Goal: Obtain resource: Download file/media

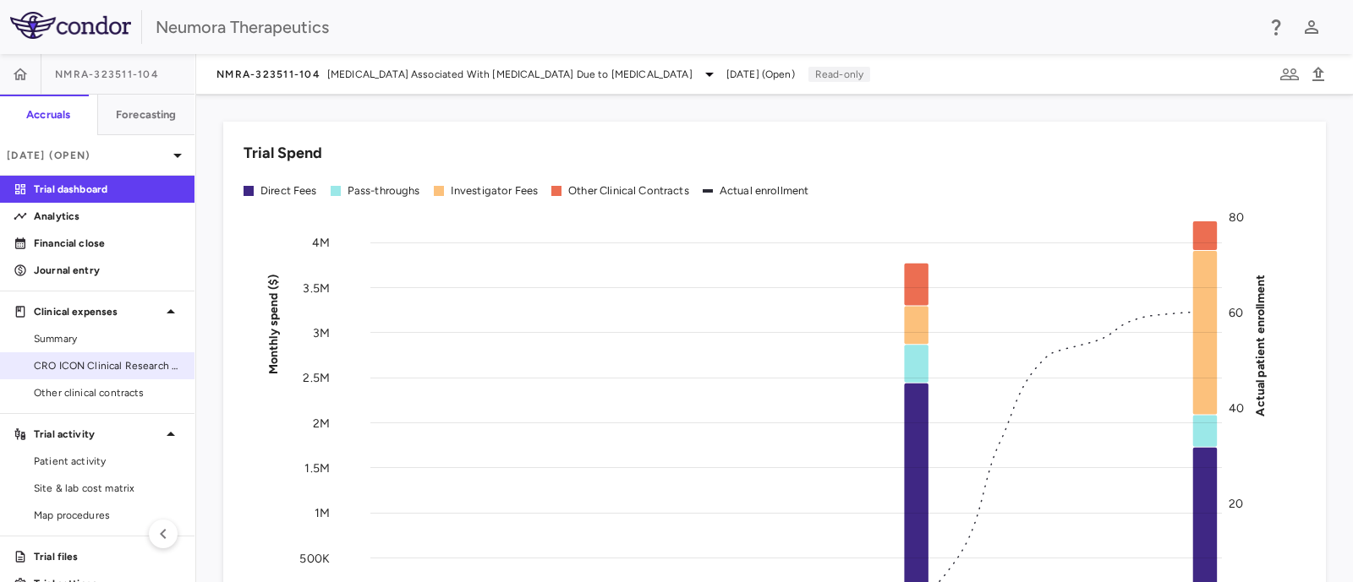
click at [118, 362] on span "CRO ICON Clinical Research Limited" at bounding box center [107, 365] width 147 height 15
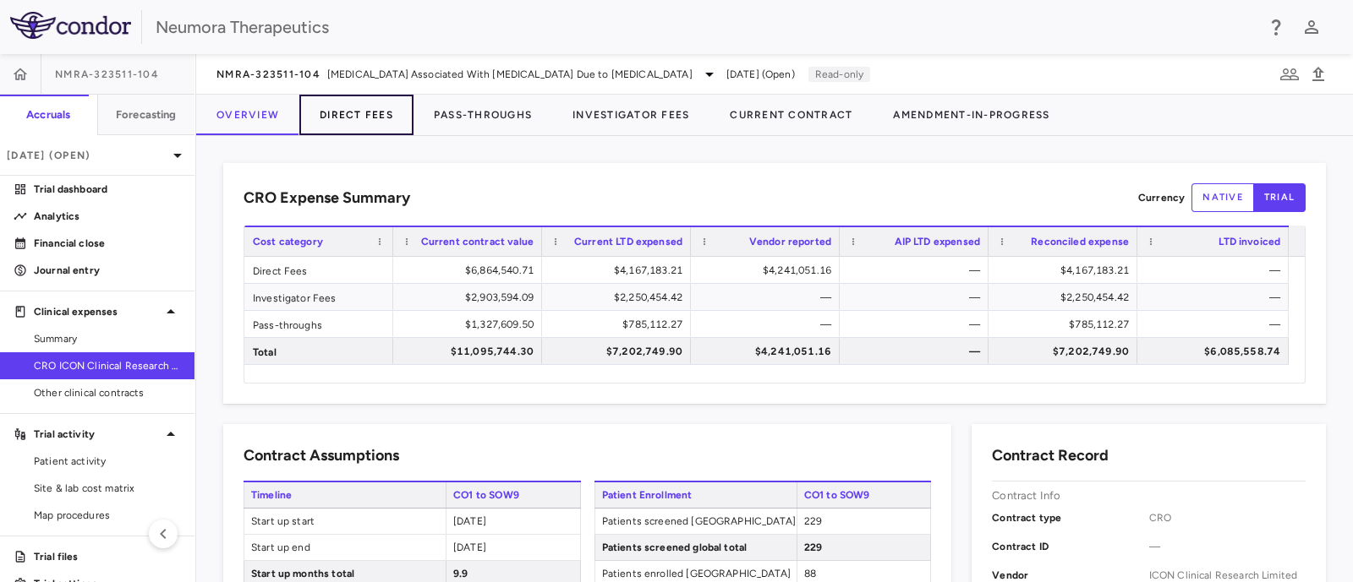
click at [342, 112] on button "Direct Fees" at bounding box center [356, 115] width 114 height 41
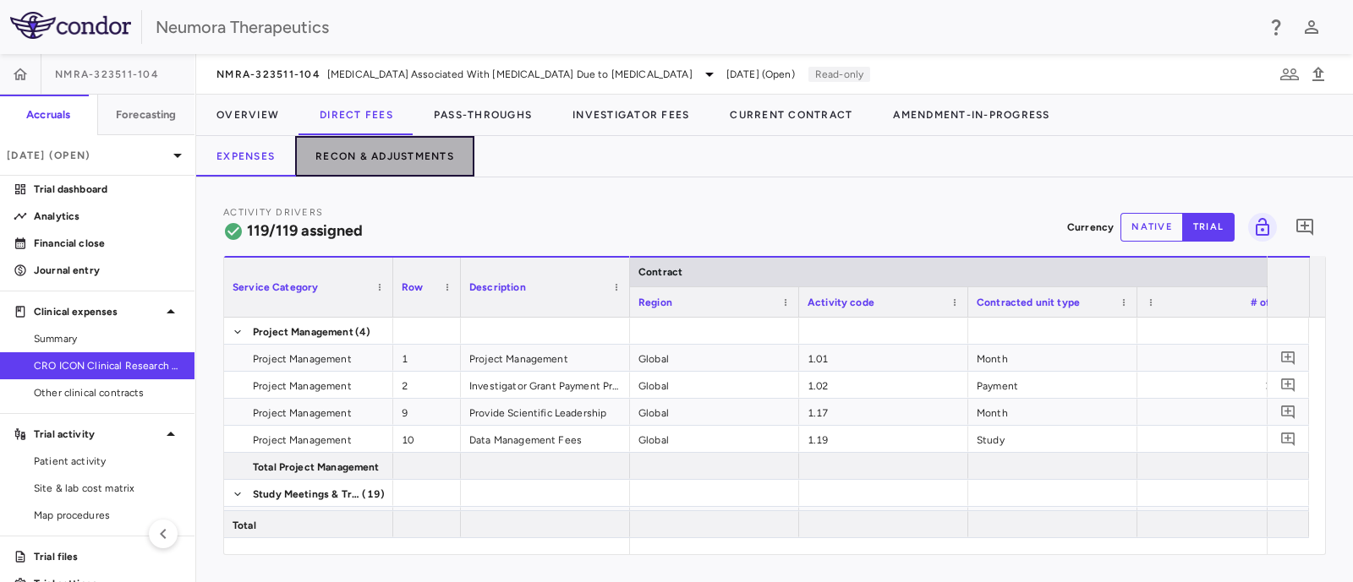
click at [387, 156] on button "Recon & Adjustments" at bounding box center [384, 156] width 179 height 41
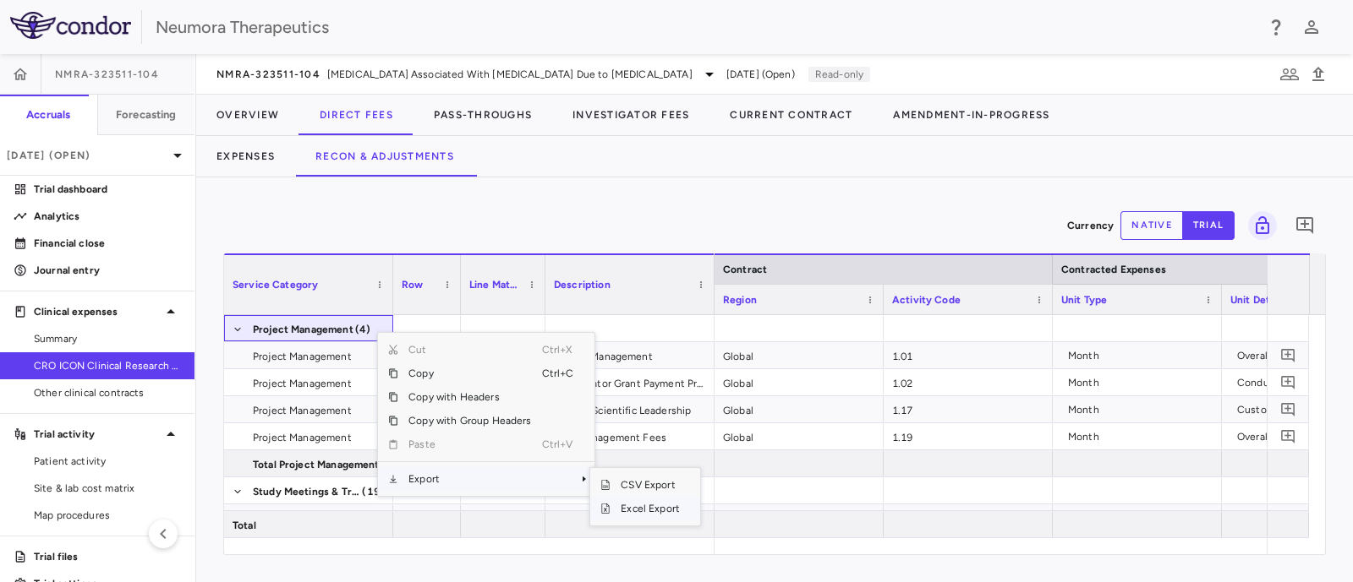
click at [640, 505] on span "Excel Export" at bounding box center [649, 509] width 79 height 24
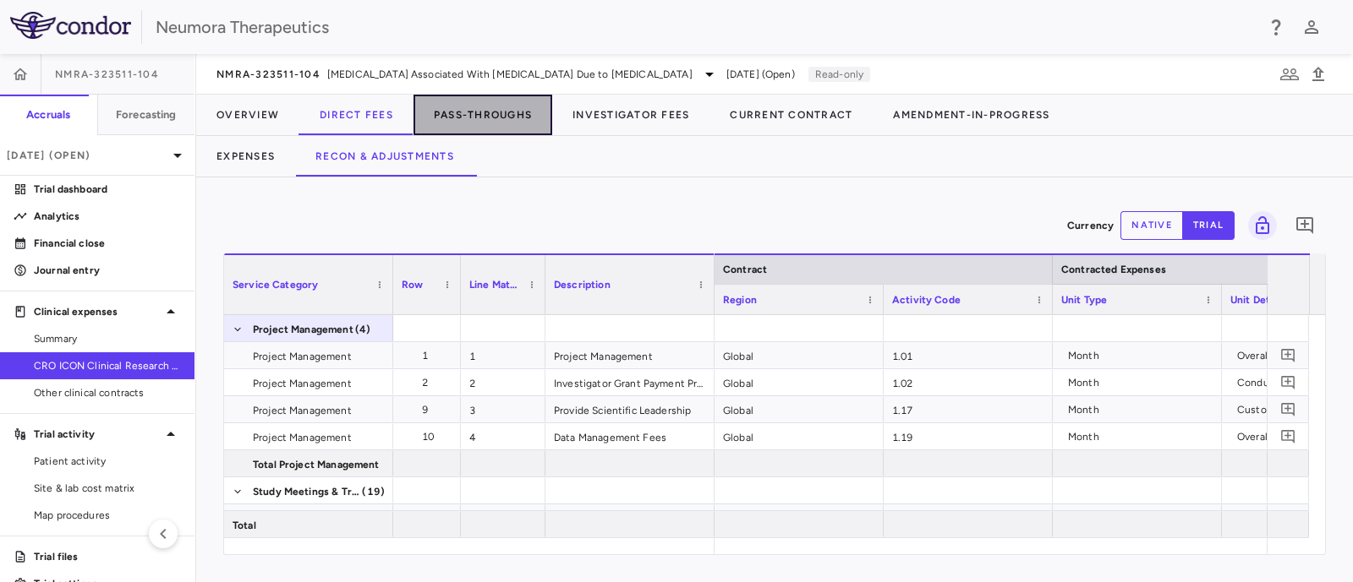
click at [499, 116] on button "Pass-Throughs" at bounding box center [482, 115] width 139 height 41
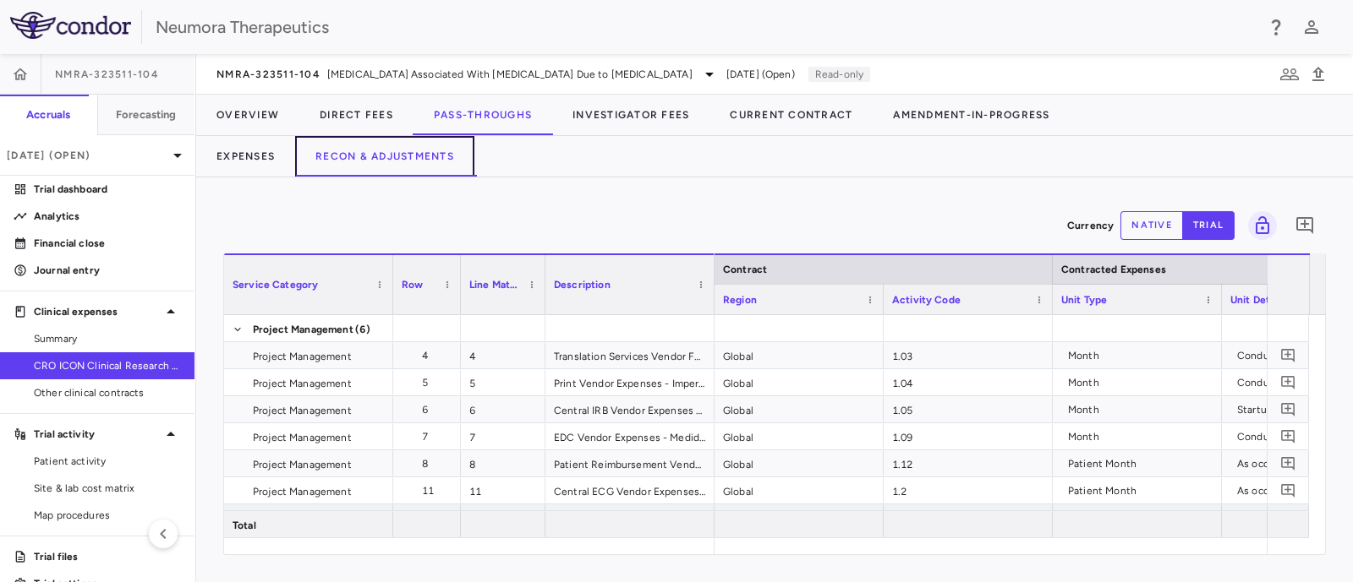
click at [376, 166] on button "Recon & Adjustments" at bounding box center [384, 156] width 179 height 41
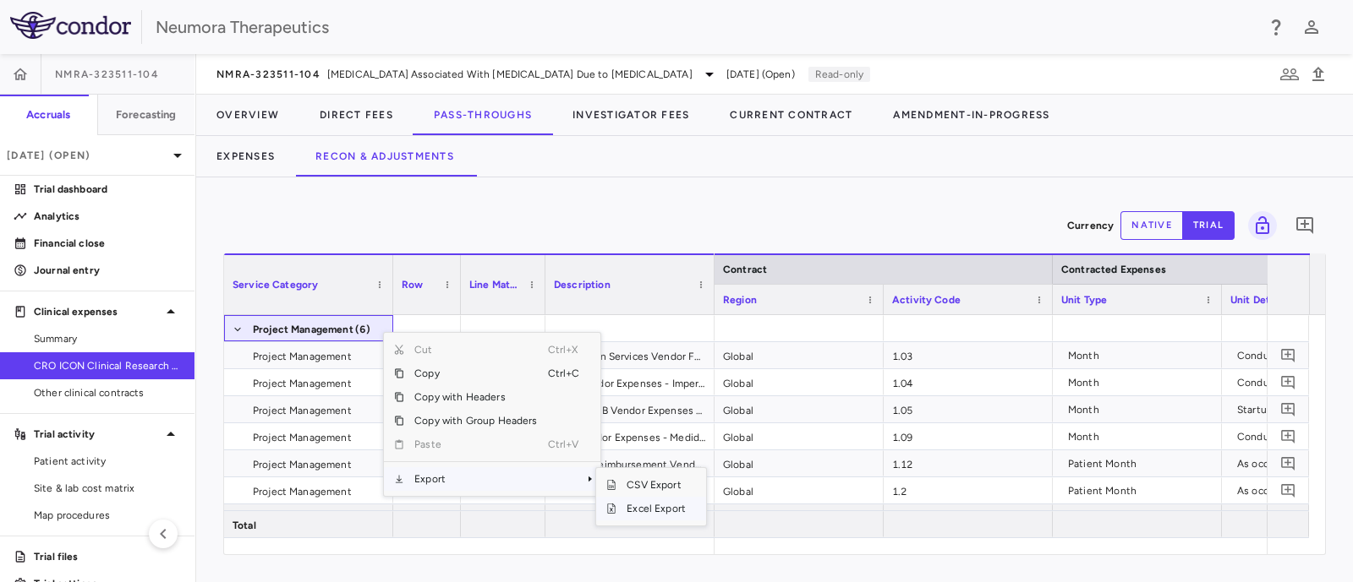
click at [642, 511] on span "Excel Export" at bounding box center [655, 509] width 79 height 24
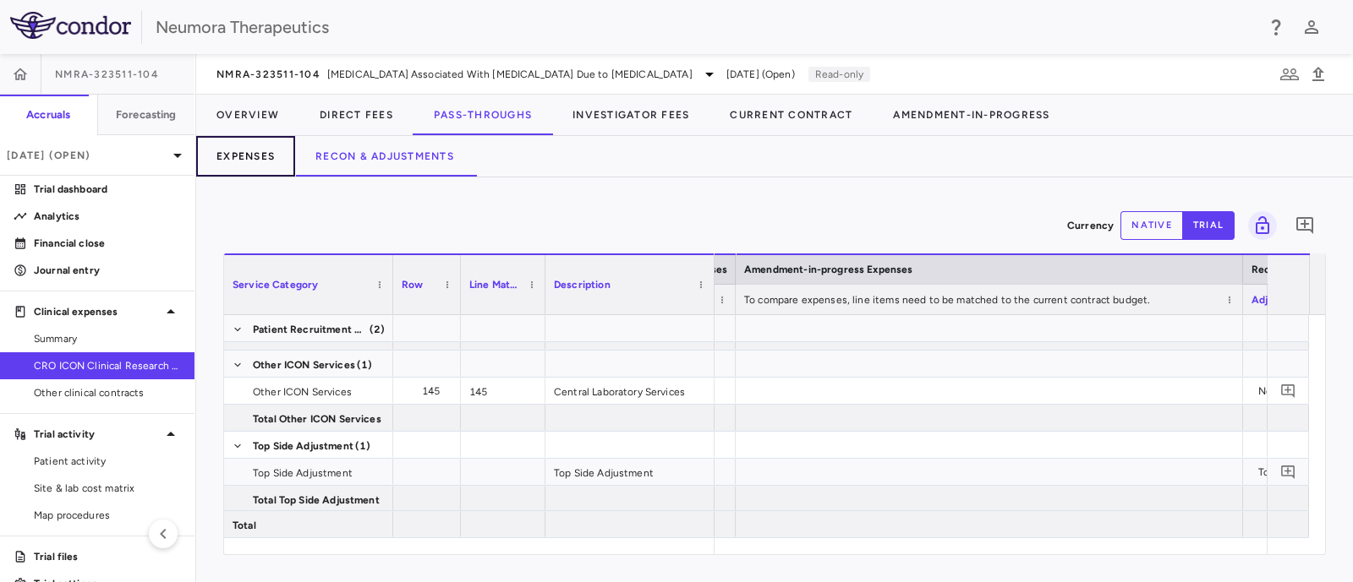
click at [245, 150] on button "Expenses" at bounding box center [245, 156] width 99 height 41
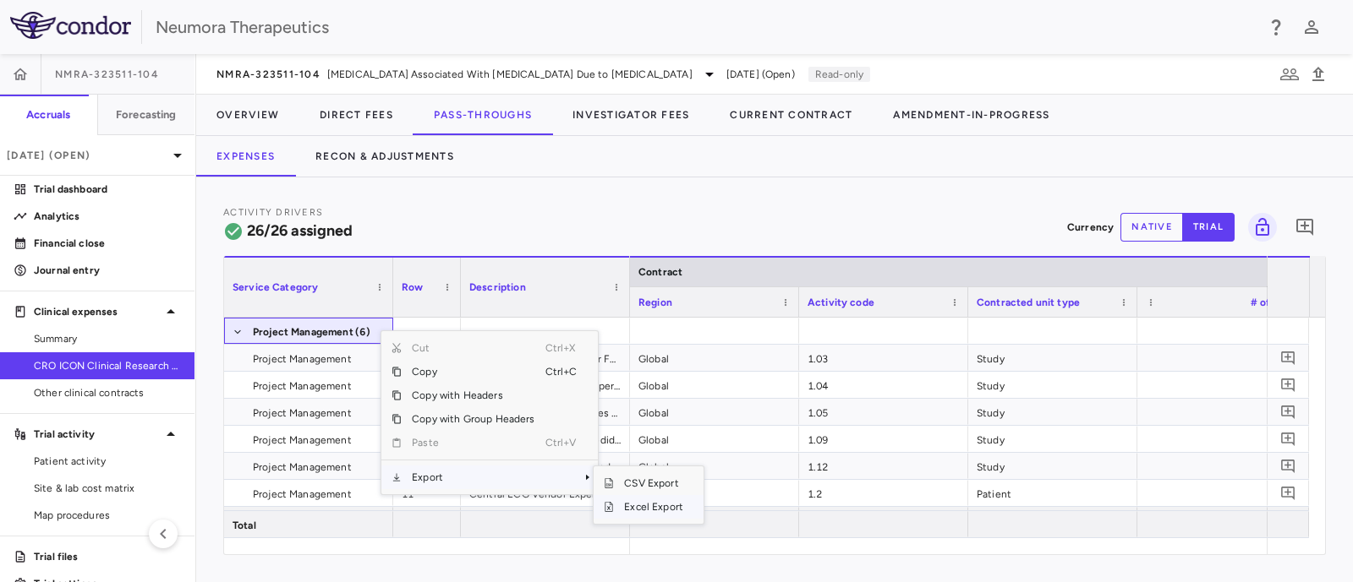
click at [646, 506] on span "Excel Export" at bounding box center [653, 507] width 79 height 24
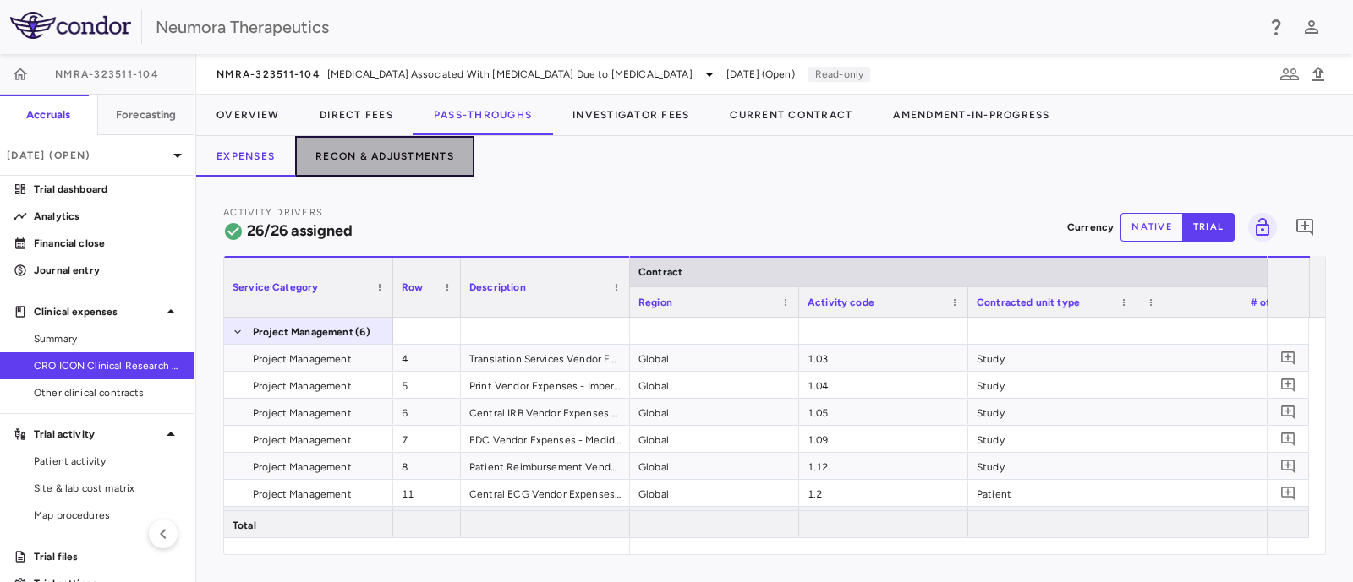
click at [405, 148] on button "Recon & Adjustments" at bounding box center [384, 156] width 179 height 41
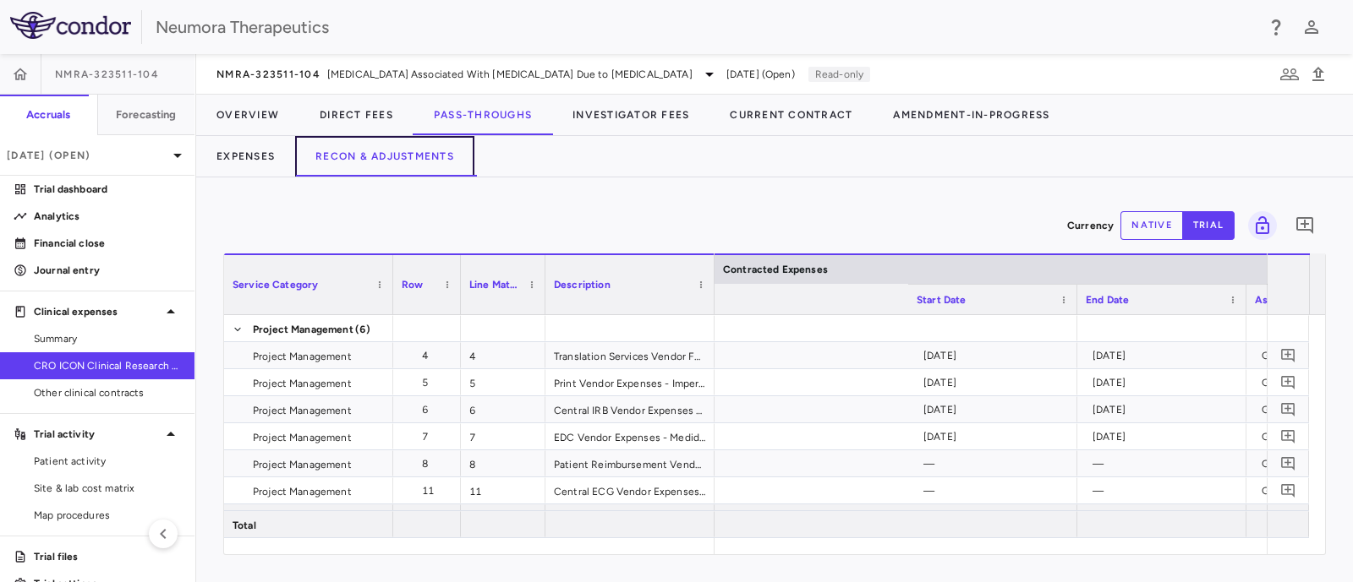
scroll to position [0, 966]
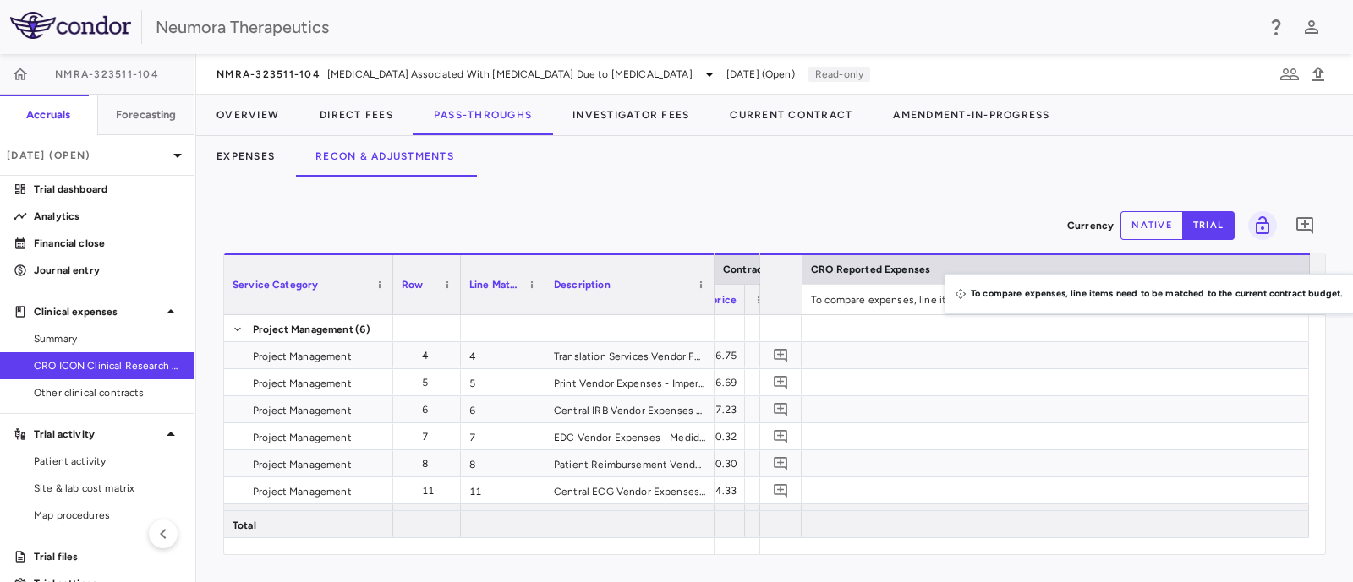
drag, startPoint x: 926, startPoint y: 298, endPoint x: 1291, endPoint y: 284, distance: 365.4
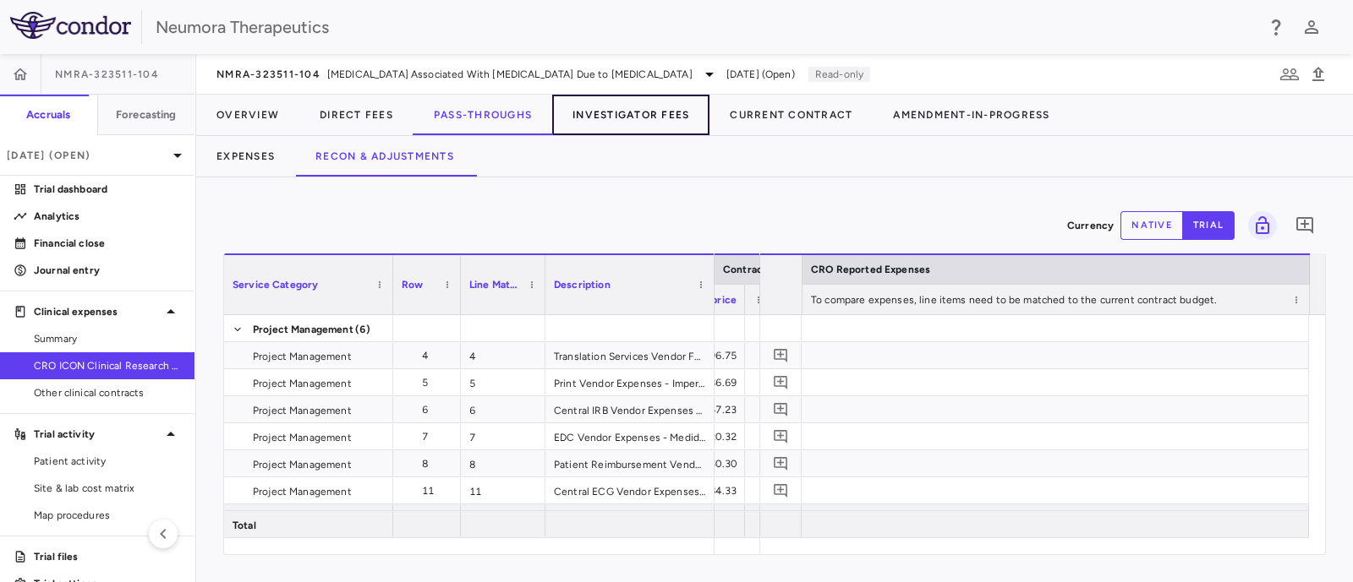
click at [637, 116] on button "Investigator Fees" at bounding box center [630, 115] width 157 height 41
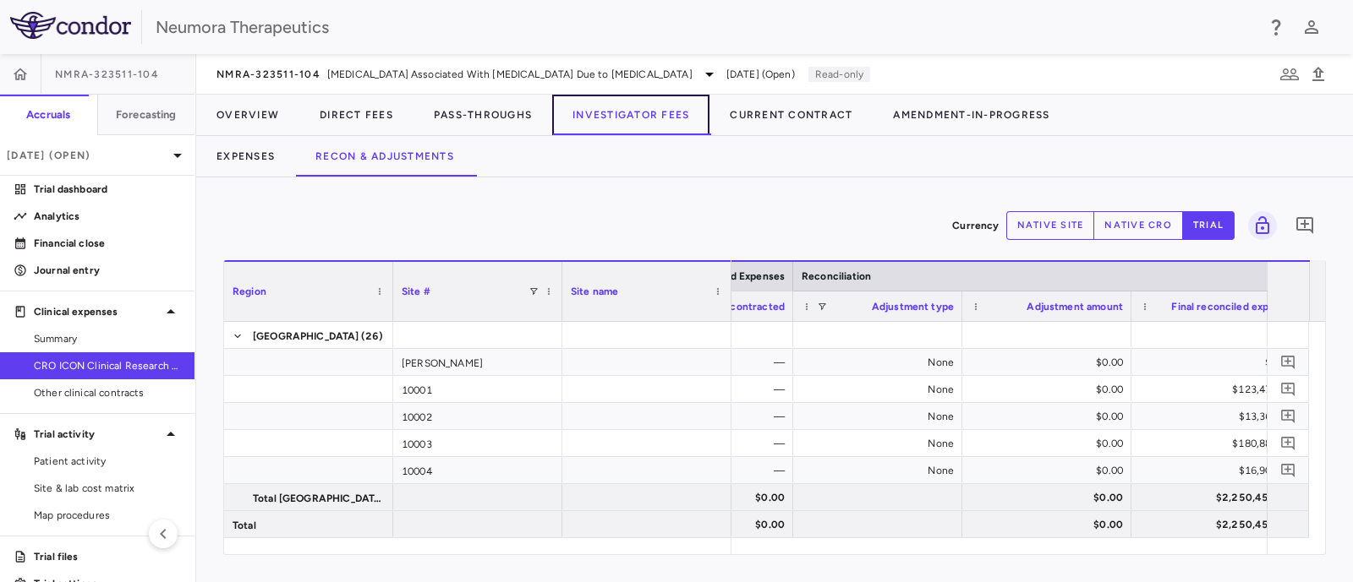
scroll to position [0, 1155]
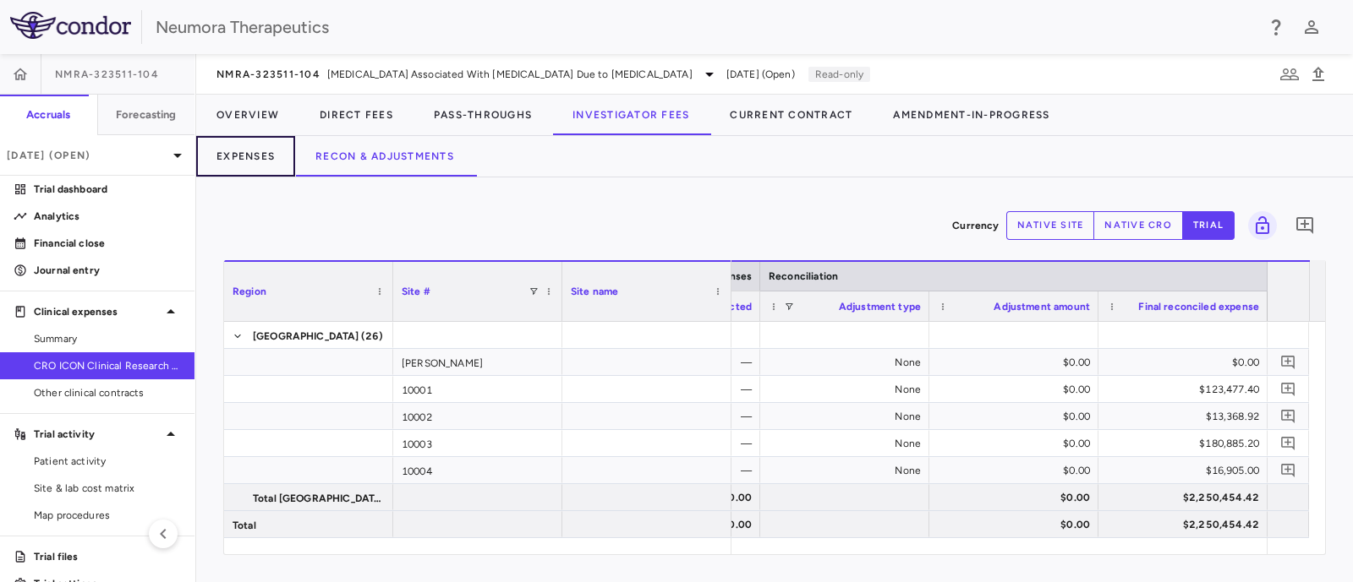
drag, startPoint x: 222, startPoint y: 155, endPoint x: 391, endPoint y: 192, distance: 173.1
click at [222, 155] on button "Expenses" at bounding box center [245, 156] width 99 height 41
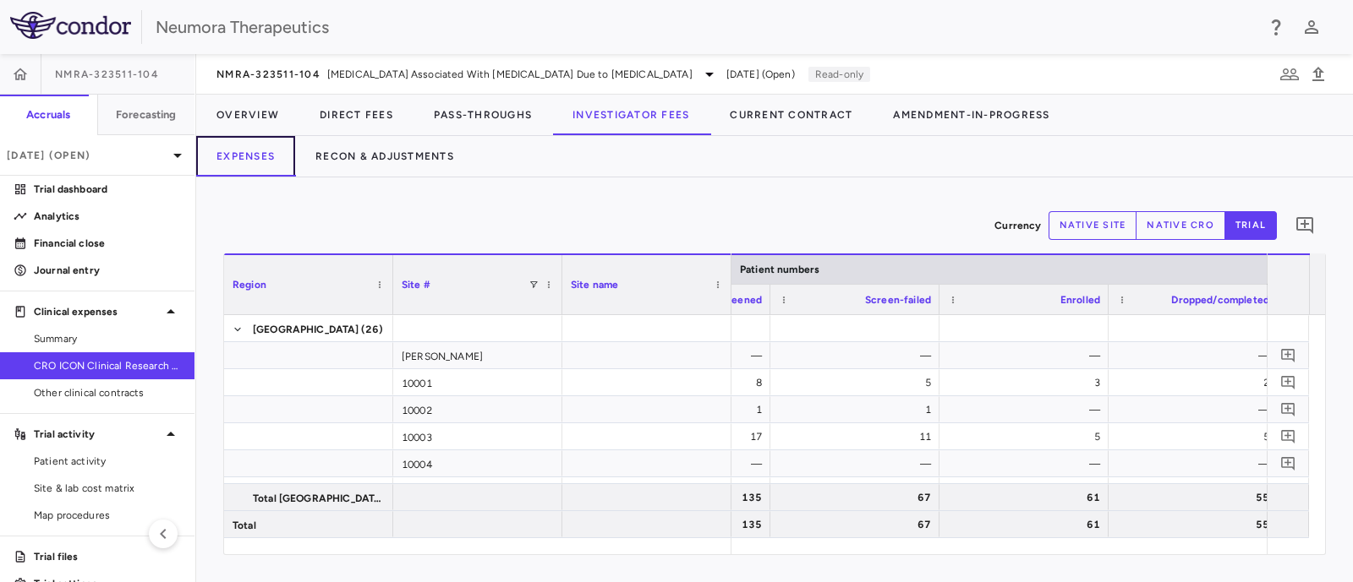
scroll to position [0, 937]
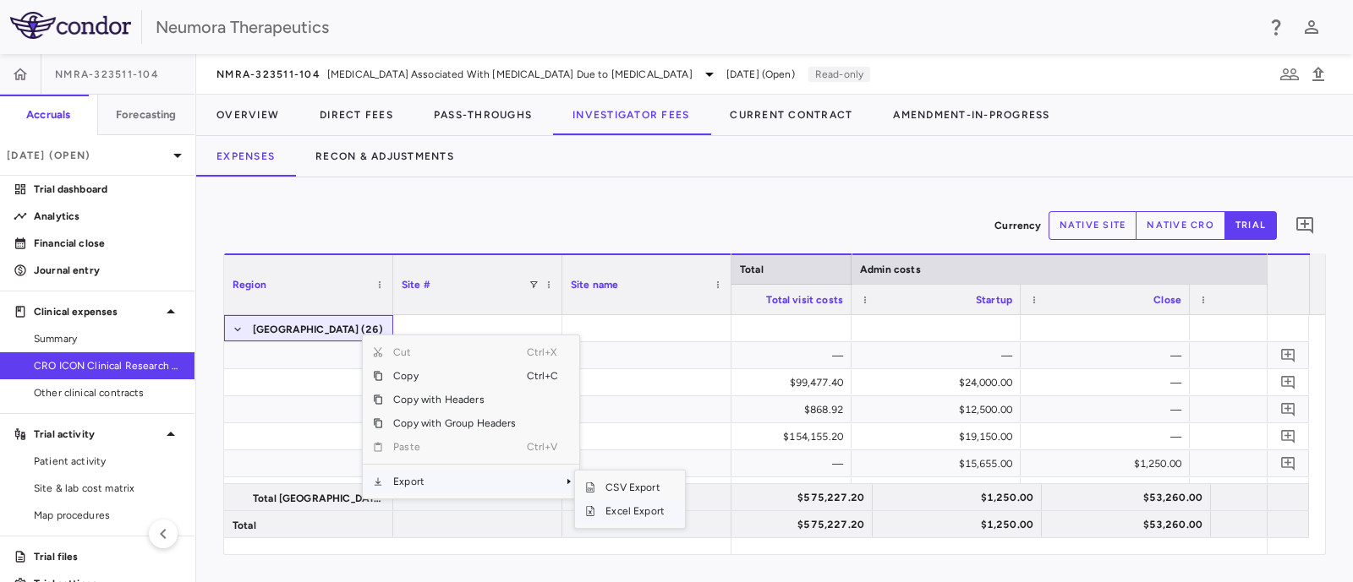
click at [642, 514] on span "Excel Export" at bounding box center [634, 512] width 79 height 24
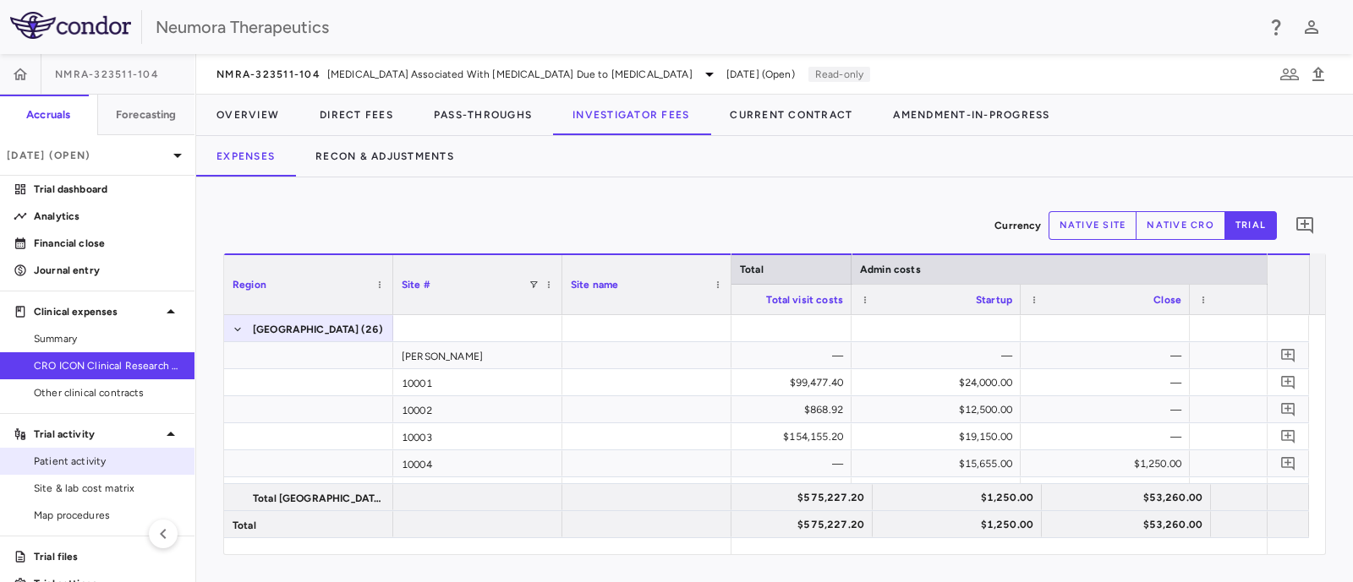
click at [53, 462] on span "Patient activity" at bounding box center [107, 461] width 147 height 15
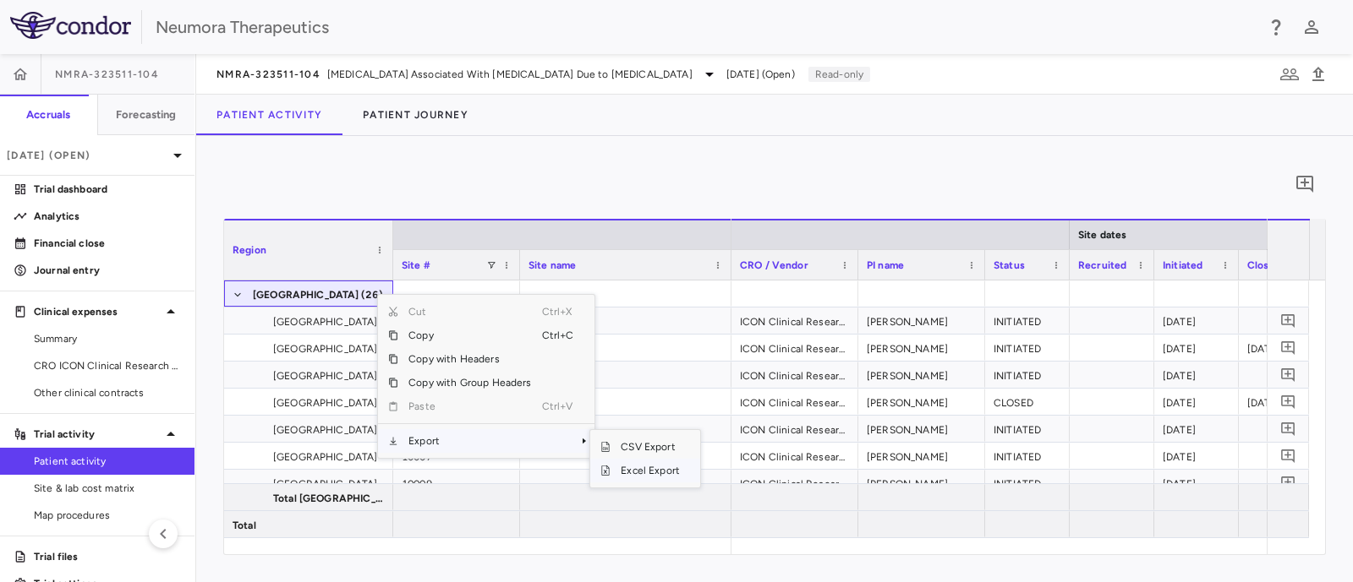
click at [664, 471] on span "Excel Export" at bounding box center [649, 471] width 79 height 24
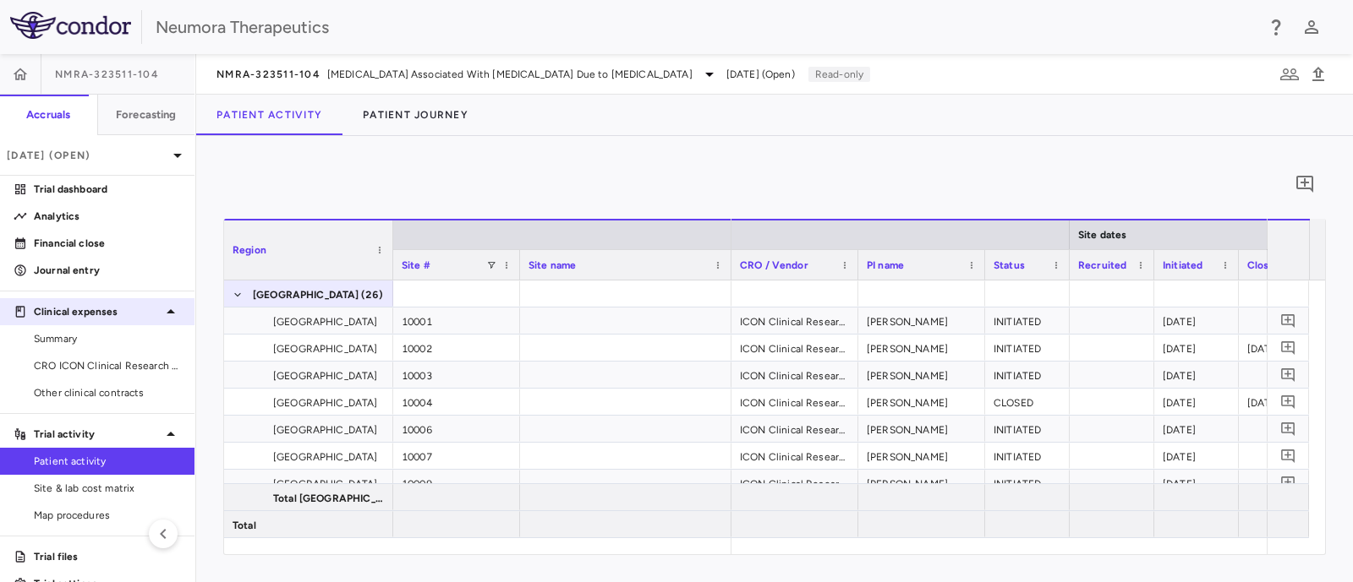
drag, startPoint x: 80, startPoint y: 358, endPoint x: 148, endPoint y: 324, distance: 75.6
click at [81, 358] on span "CRO ICON Clinical Research Limited" at bounding box center [107, 365] width 147 height 15
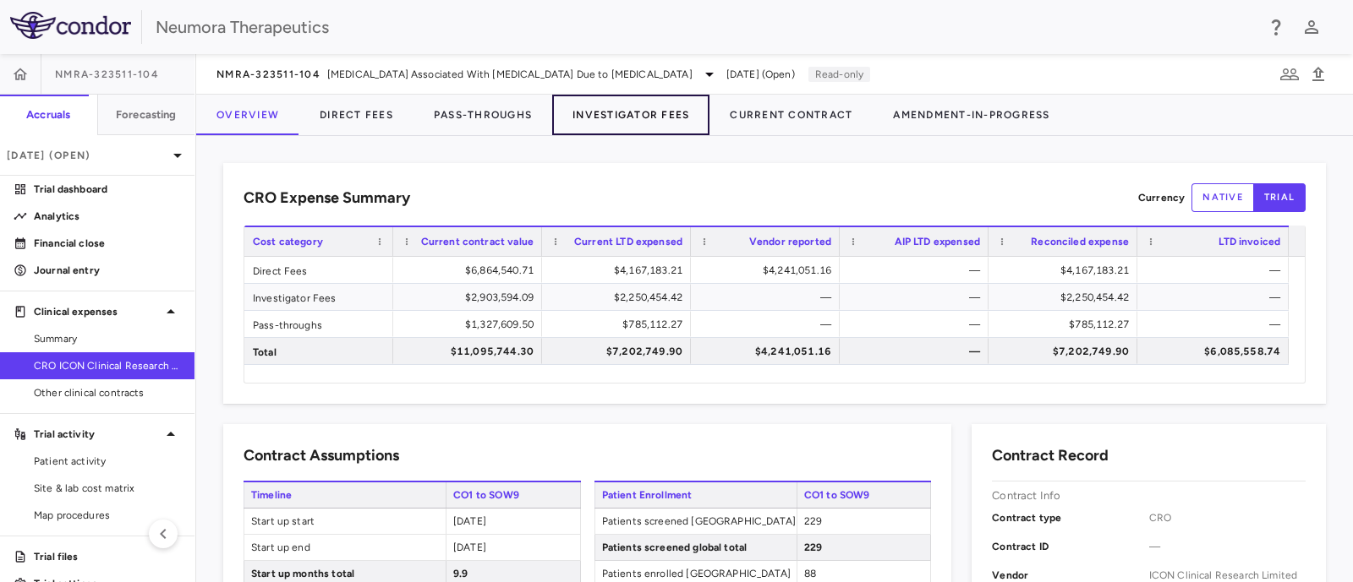
click at [659, 111] on button "Investigator Fees" at bounding box center [630, 115] width 157 height 41
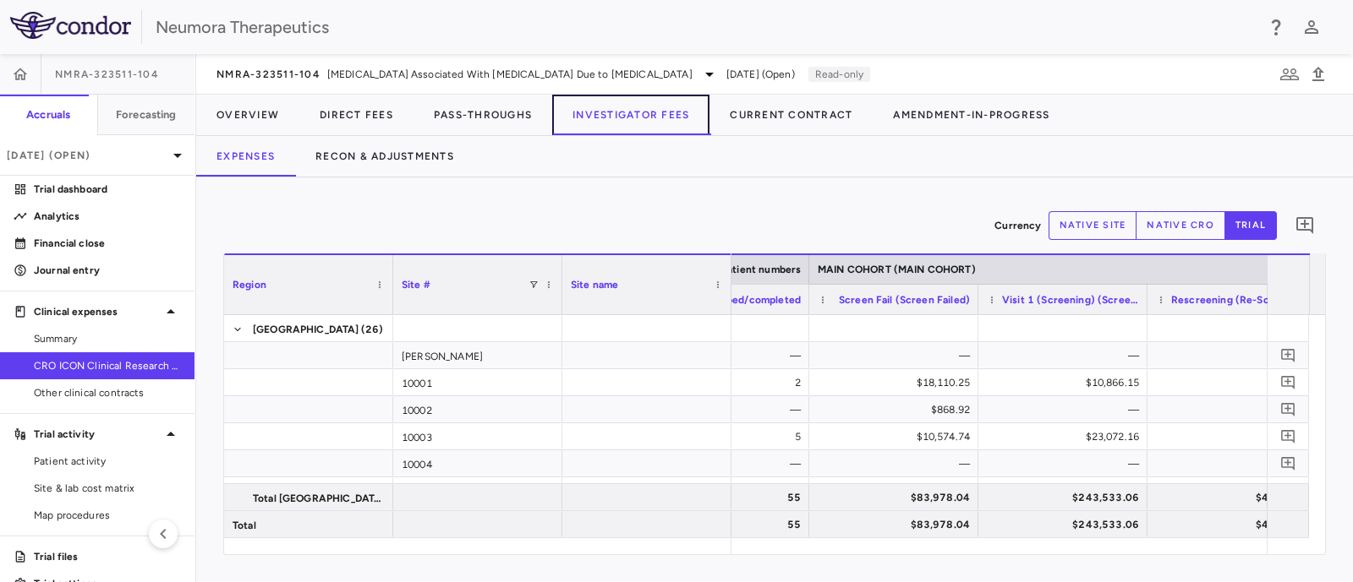
scroll to position [0, 468]
